Goal: Book appointment/travel/reservation

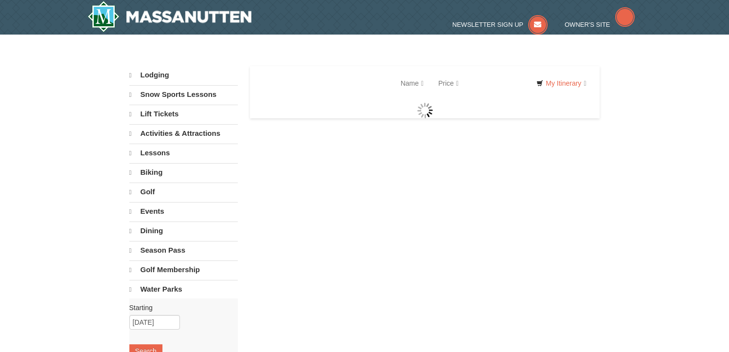
select select "9"
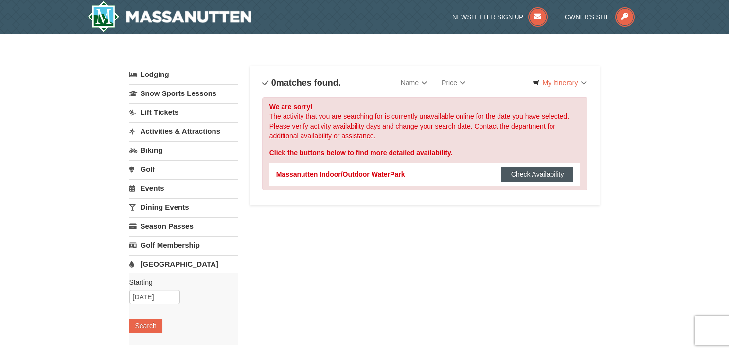
click at [522, 175] on button "Check Availability" at bounding box center [538, 174] width 72 height 16
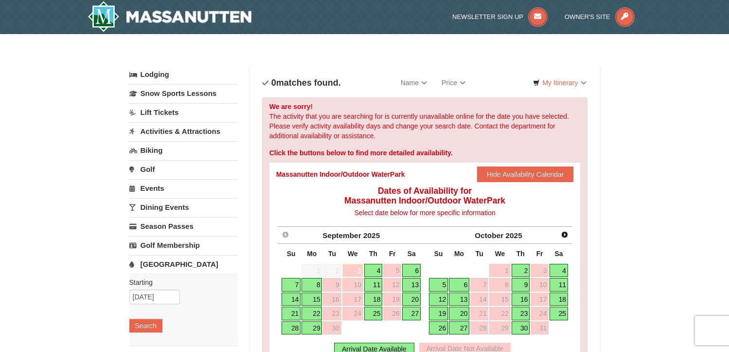
scroll to position [49, 0]
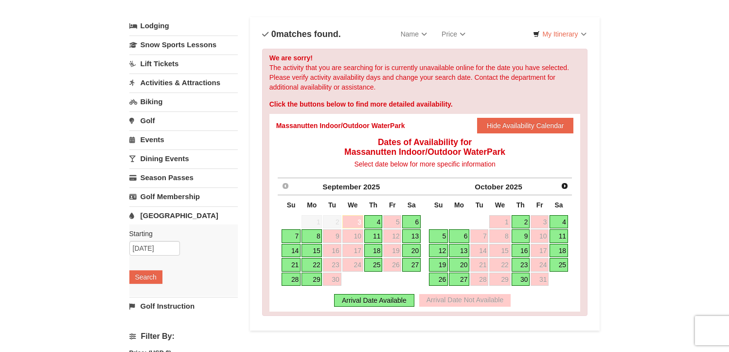
click at [564, 218] on link "4" at bounding box center [559, 222] width 18 height 14
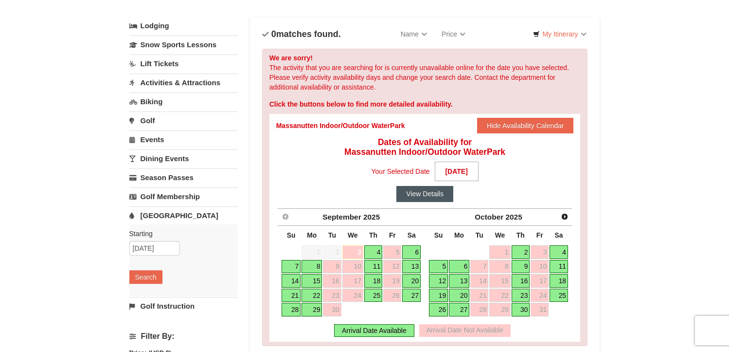
click at [430, 190] on button "View Details" at bounding box center [424, 194] width 57 height 16
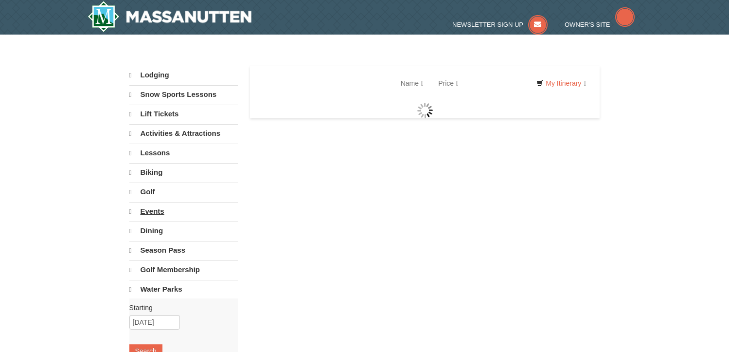
select select "9"
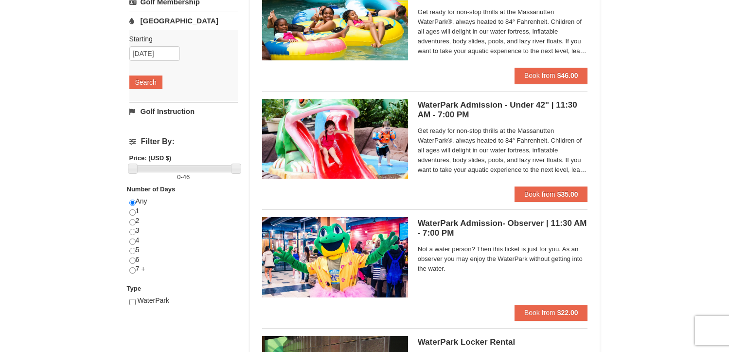
scroll to position [195, 0]
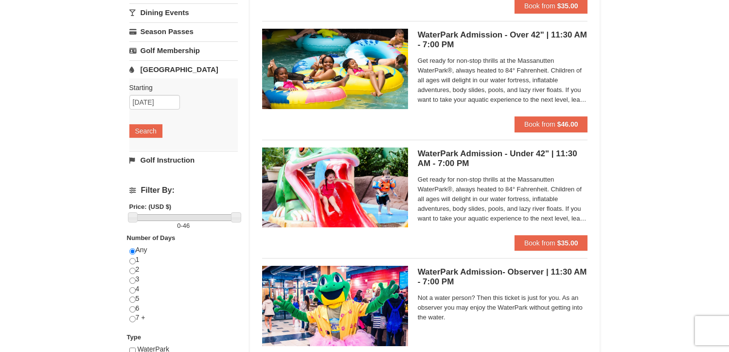
click at [449, 153] on h5 "WaterPark Admission - Under 42" | 11:30 AM - 7:00 PM Massanutten Indoor/Outdoor…" at bounding box center [503, 158] width 170 height 19
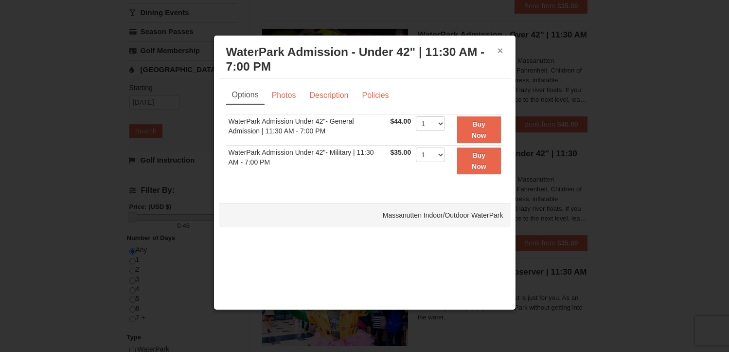
click at [501, 49] on button "×" at bounding box center [501, 51] width 6 height 10
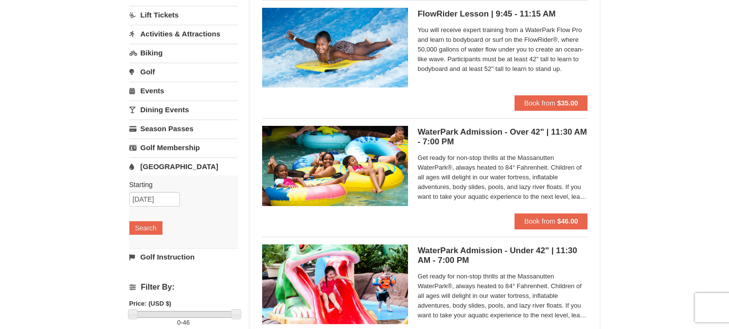
scroll to position [49, 0]
